Goal: Task Accomplishment & Management: Manage account settings

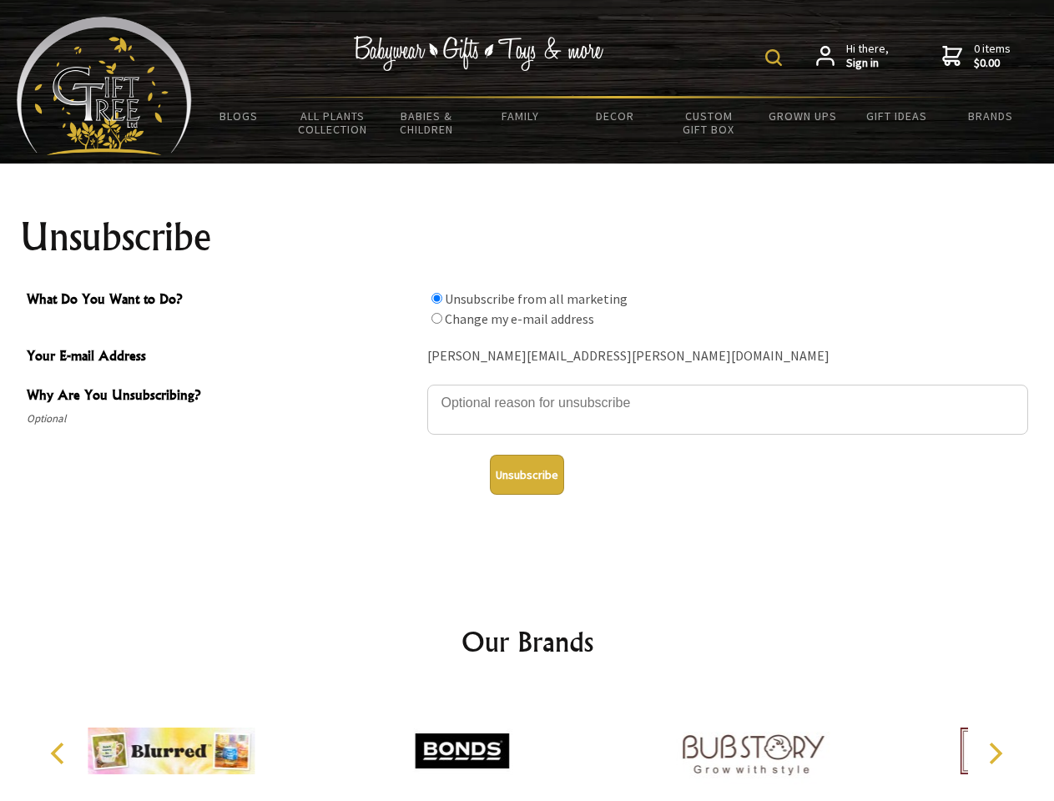
click at [776, 58] on img at bounding box center [773, 57] width 17 height 17
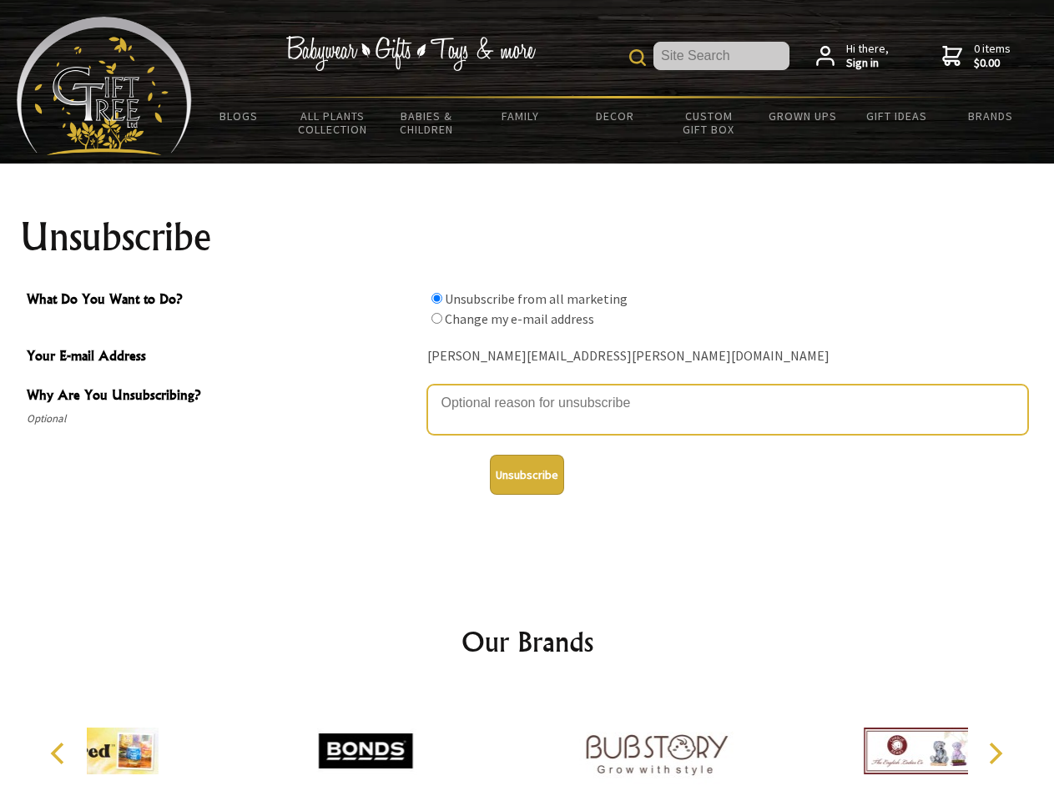
click at [528, 391] on textarea "Why Are You Unsubscribing?" at bounding box center [727, 410] width 601 height 50
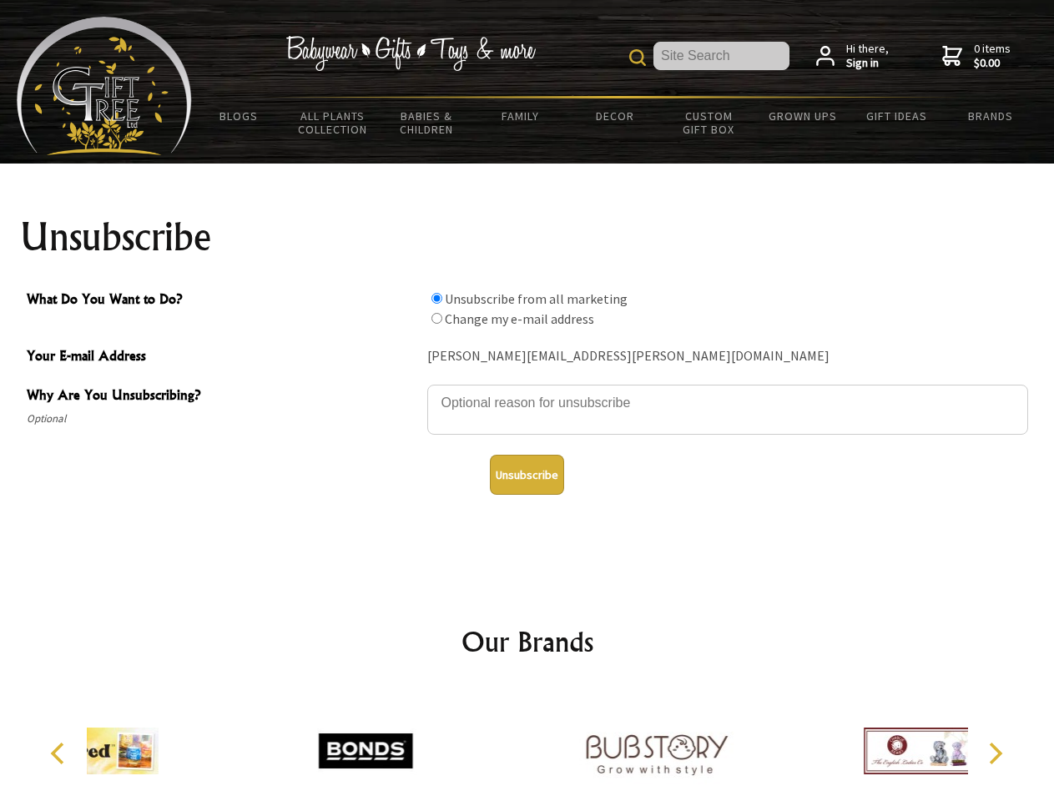
click at [437, 298] on input "What Do You Want to Do?" at bounding box center [437, 298] width 11 height 11
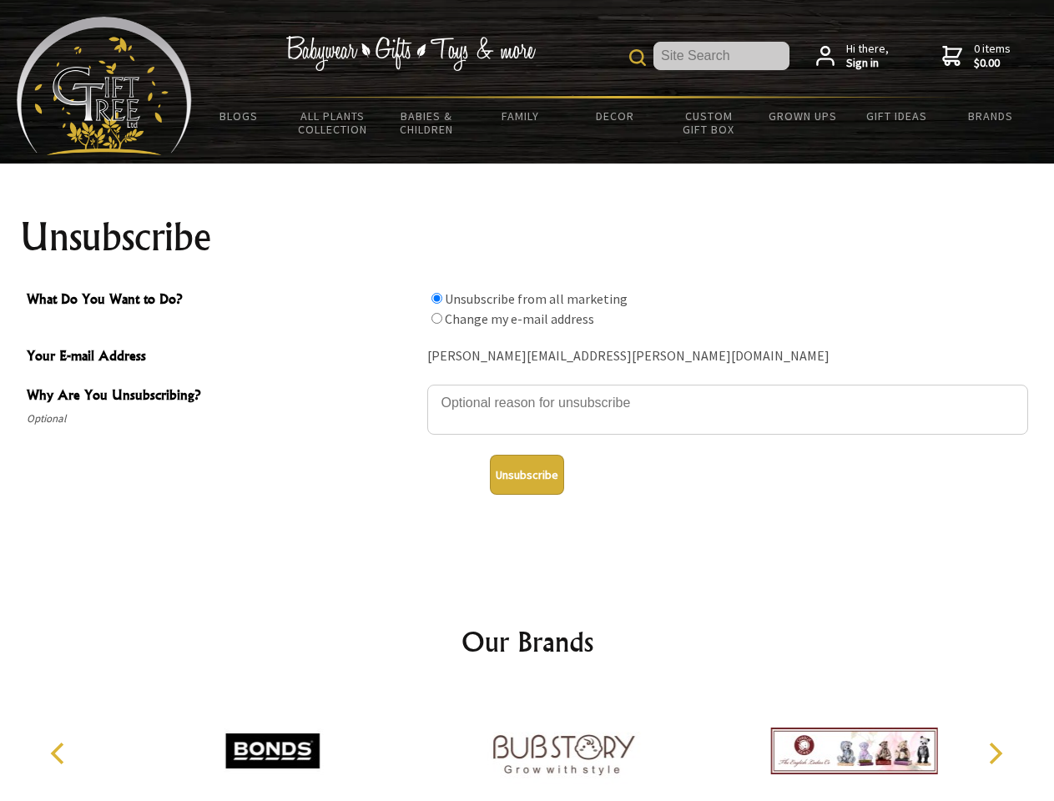
click at [437, 318] on input "What Do You Want to Do?" at bounding box center [437, 318] width 11 height 11
radio input "true"
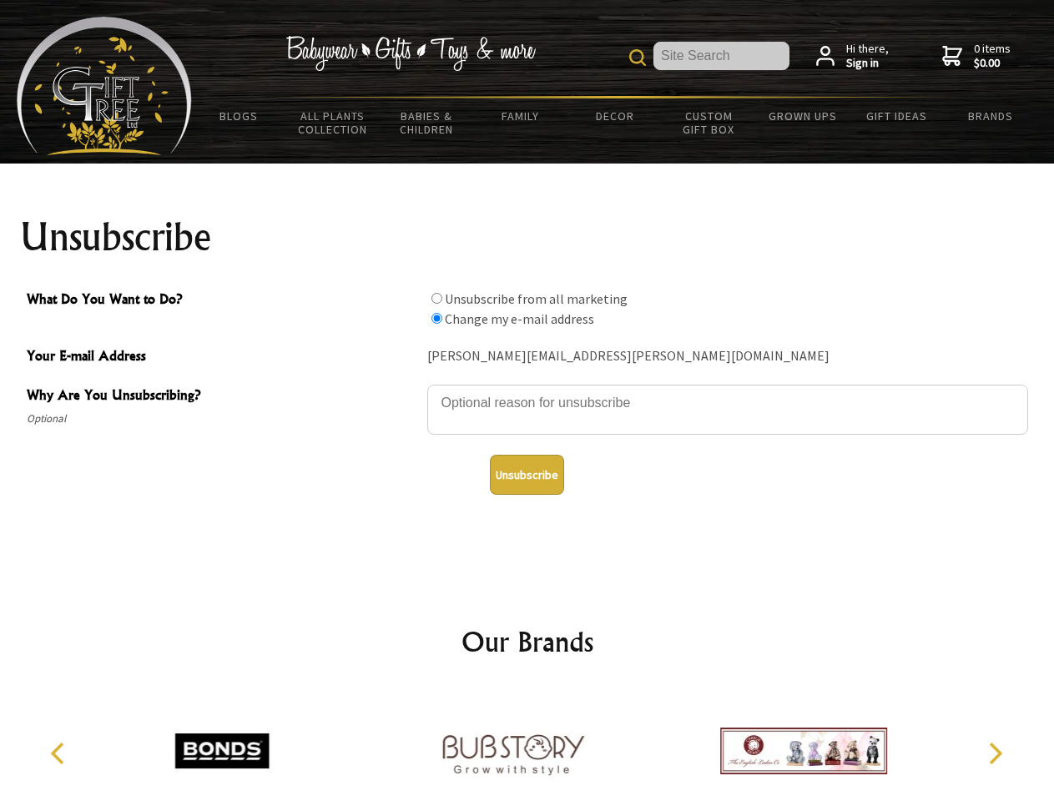
click at [527, 475] on button "Unsubscribe" at bounding box center [527, 475] width 74 height 40
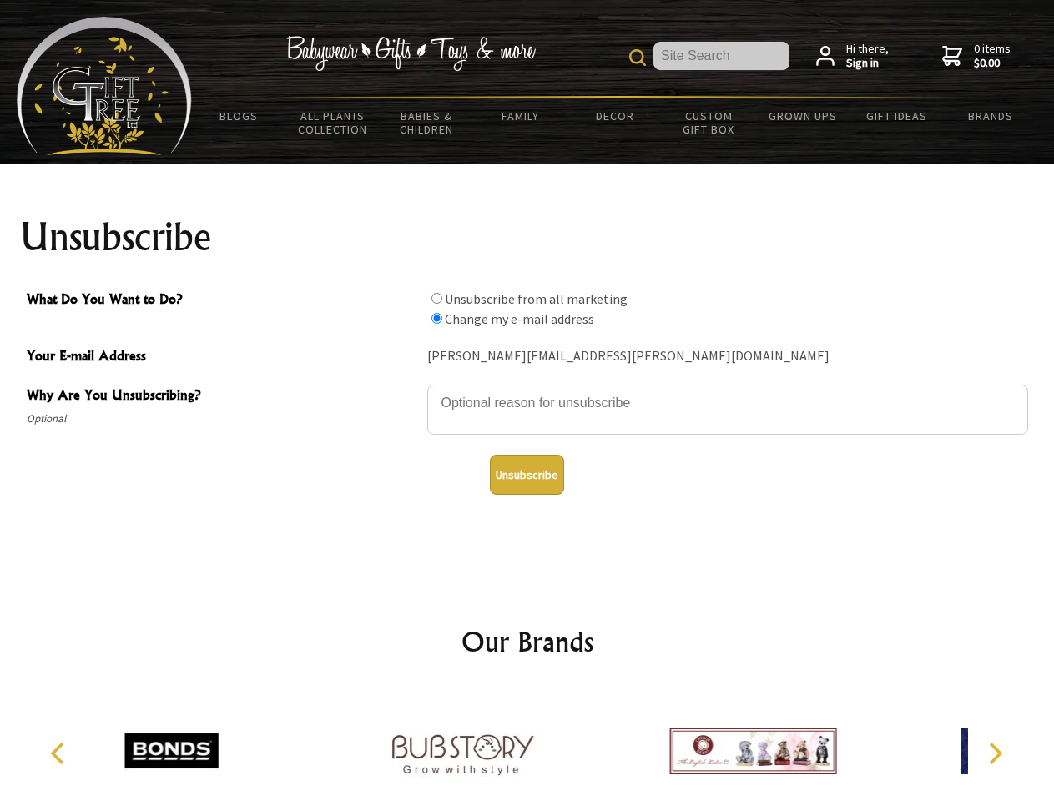
click at [528, 745] on div at bounding box center [462, 754] width 290 height 130
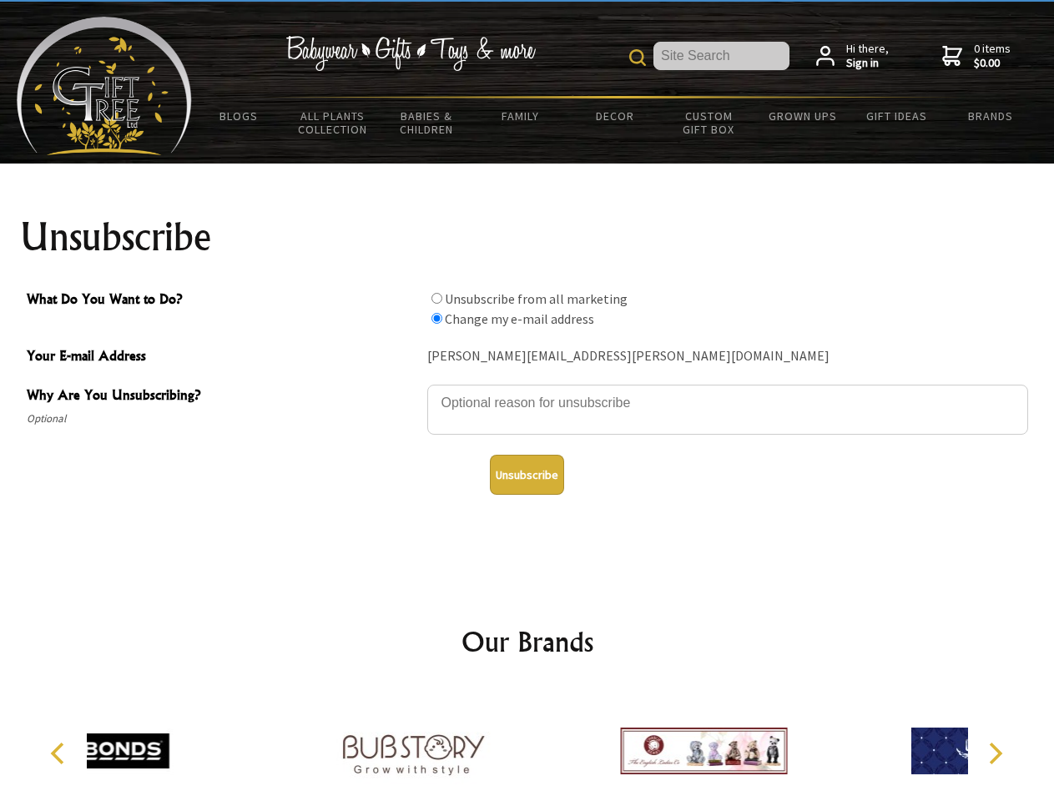
click at [60, 754] on icon "Previous" at bounding box center [59, 754] width 22 height 22
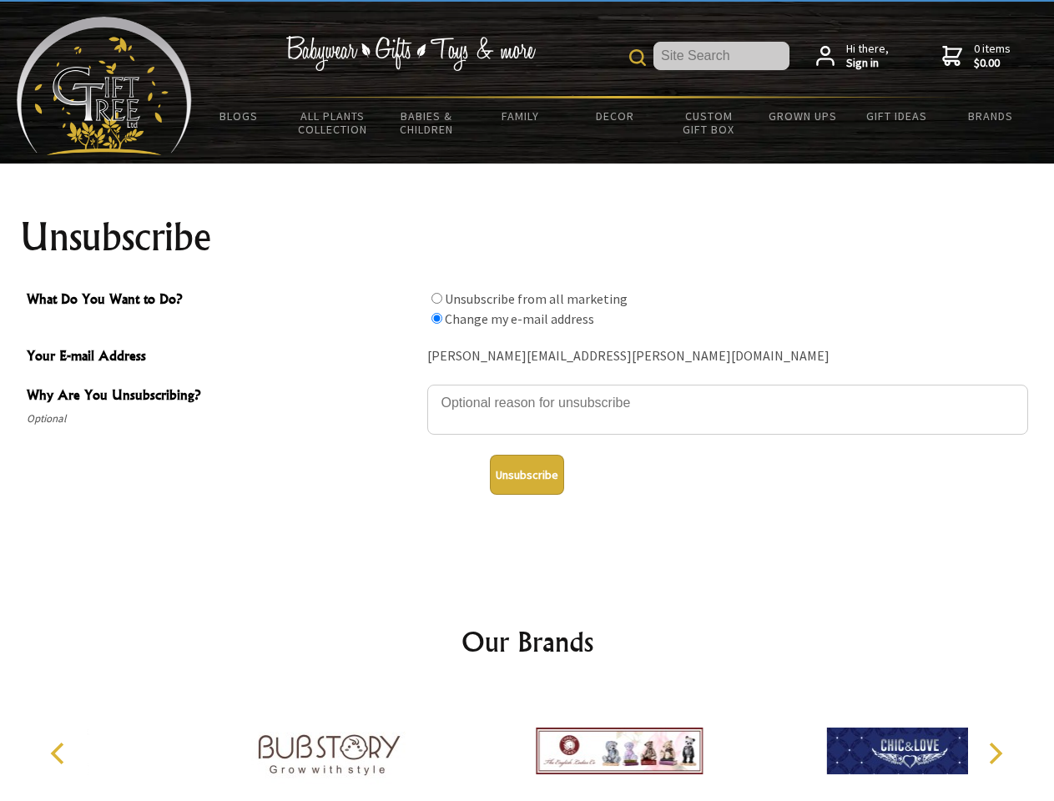
click at [995, 754] on icon "Next" at bounding box center [994, 754] width 22 height 22
